Goal: Complete application form: Complete application form

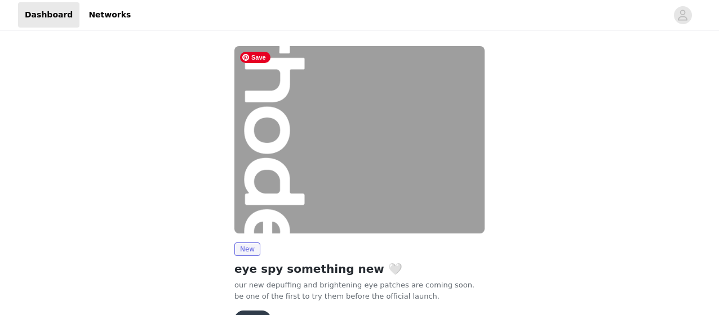
scroll to position [70, 0]
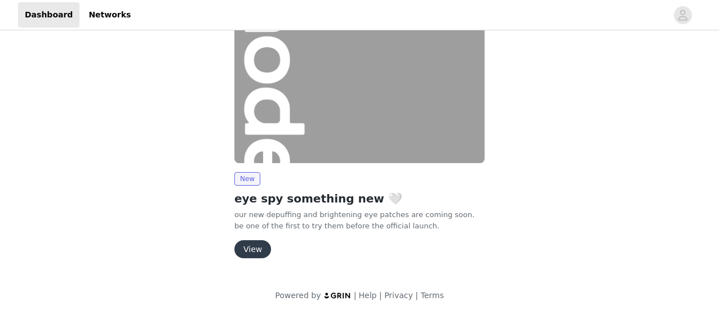
click at [264, 247] on button "View" at bounding box center [252, 249] width 37 height 18
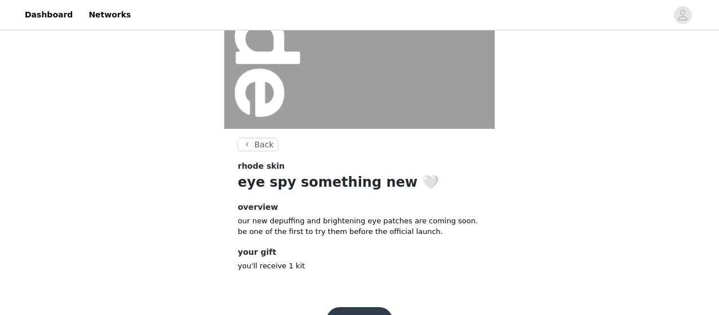
scroll to position [207, 0]
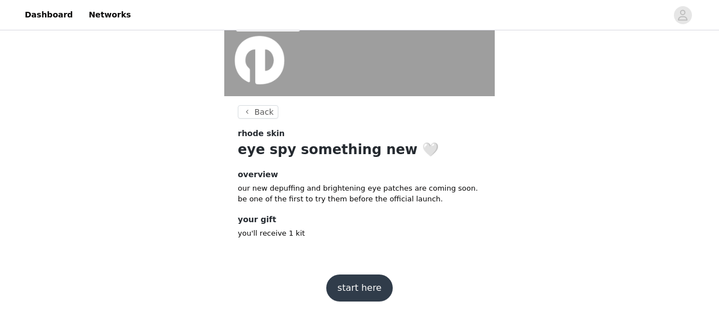
click at [351, 288] on button "start here" at bounding box center [359, 288] width 66 height 27
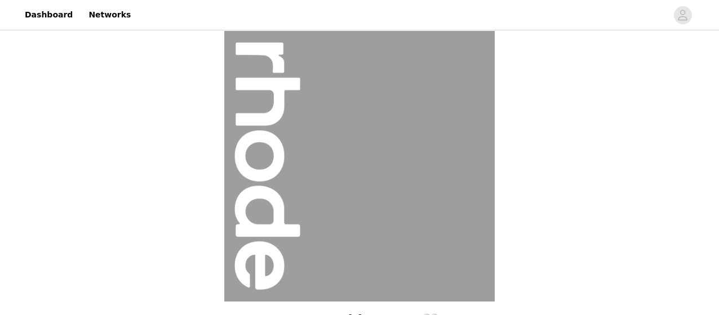
scroll to position [207, 0]
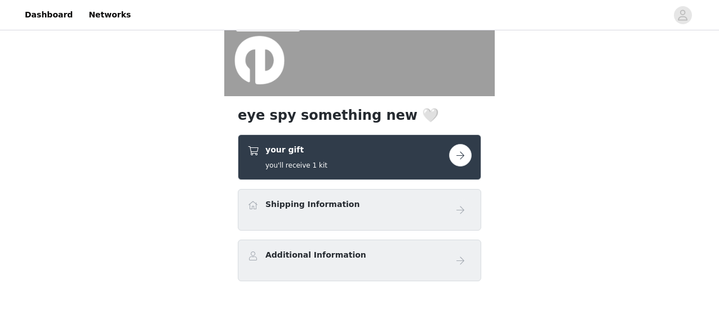
click at [462, 154] on button "button" at bounding box center [460, 155] width 23 height 23
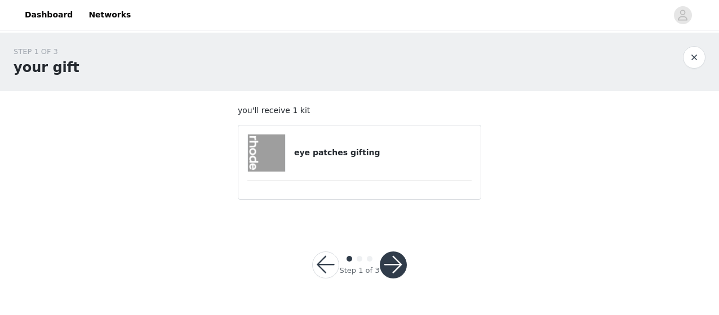
click at [390, 266] on button "button" at bounding box center [393, 265] width 27 height 27
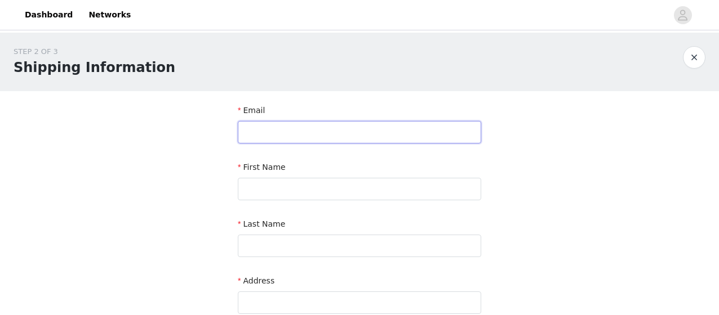
click at [322, 126] on input "text" at bounding box center [359, 132] width 243 height 23
type input "[PERSON_NAME][EMAIL_ADDRESS][DOMAIN_NAME]"
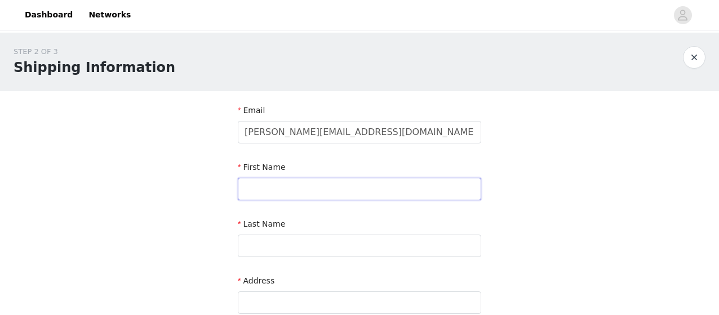
type input "[PERSON_NAME]"
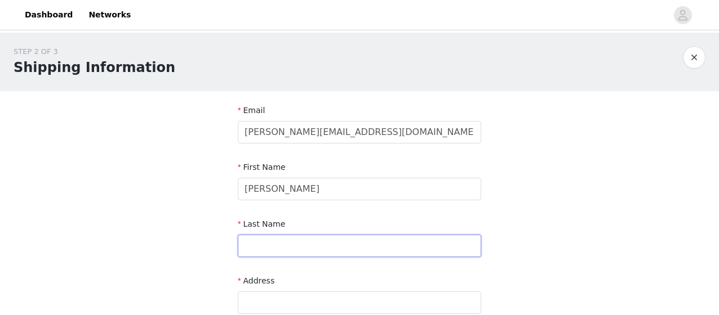
type input "[PERSON_NAME]"
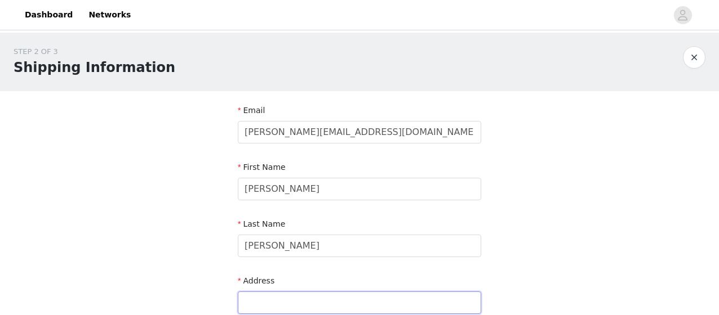
type input "[STREET_ADDRESS]"
type input "[GEOGRAPHIC_DATA]"
type input "SW1W 8PZ"
type input "07780697900"
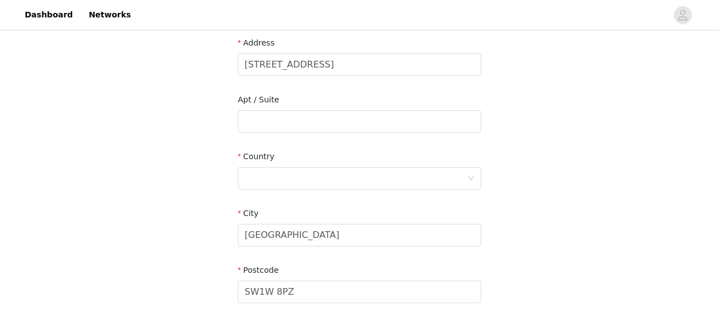
scroll to position [243, 0]
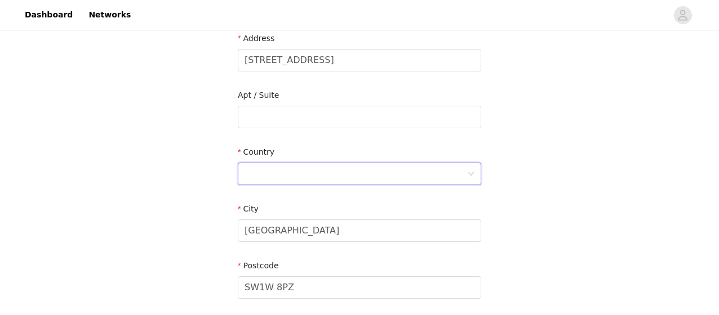
click at [329, 176] on div at bounding box center [355, 173] width 222 height 21
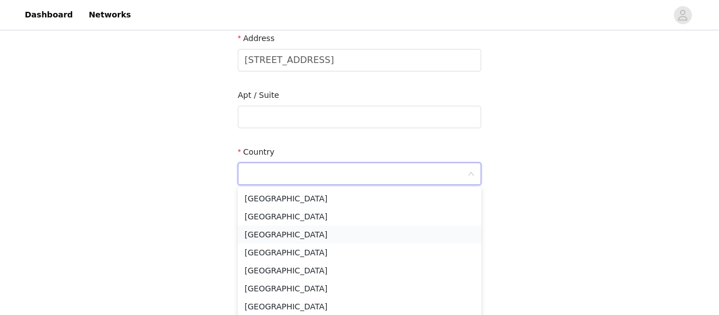
click at [290, 235] on li "[GEOGRAPHIC_DATA]" at bounding box center [359, 235] width 243 height 18
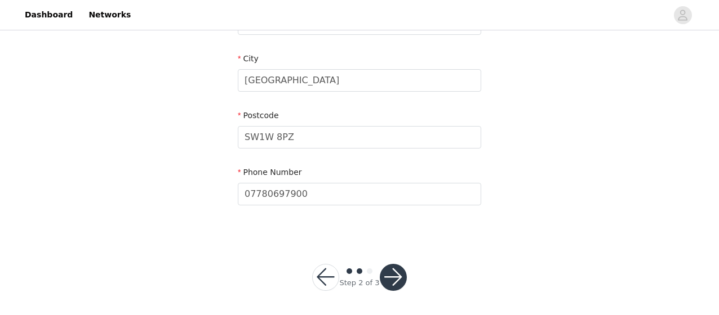
scroll to position [395, 0]
click at [391, 273] on button "button" at bounding box center [393, 275] width 27 height 27
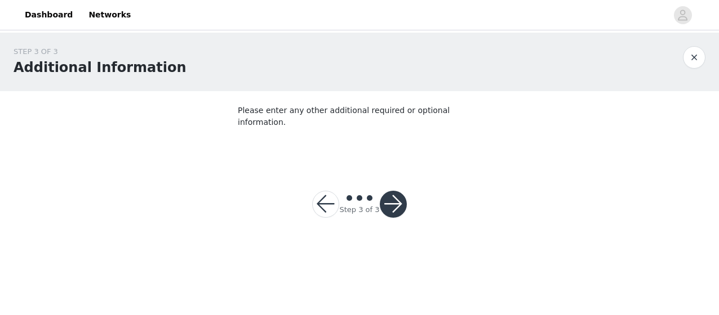
click at [388, 191] on button "button" at bounding box center [393, 204] width 27 height 27
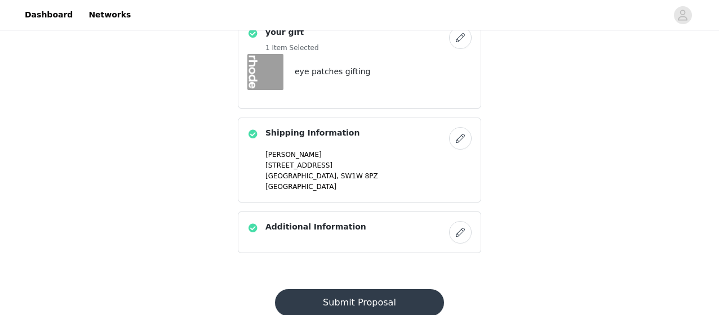
scroll to position [358, 0]
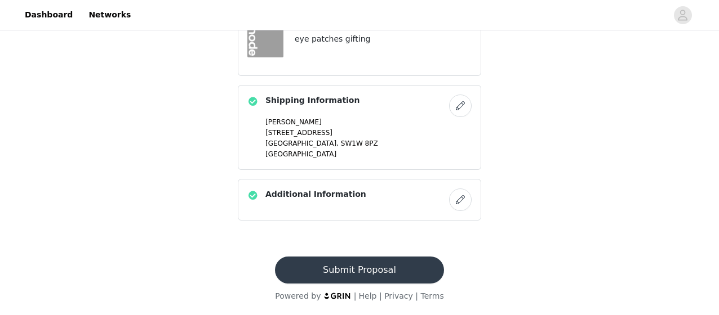
click at [357, 270] on button "Submit Proposal" at bounding box center [359, 270] width 168 height 27
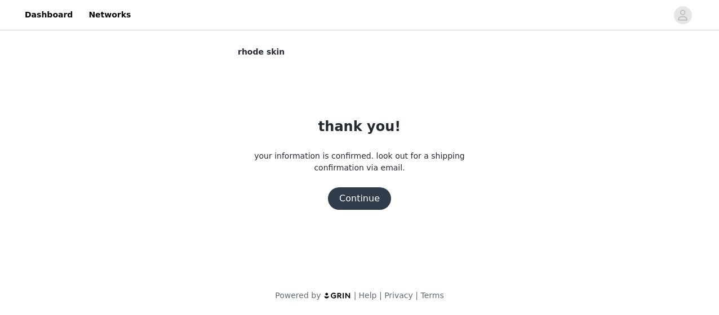
click at [358, 194] on button "Continue" at bounding box center [359, 199] width 63 height 23
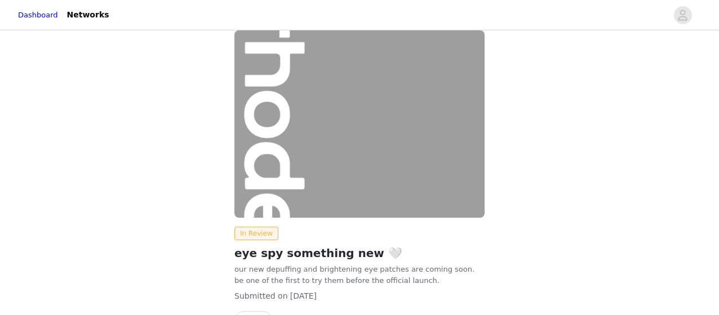
scroll to position [19, 0]
